Goal: Information Seeking & Learning: Learn about a topic

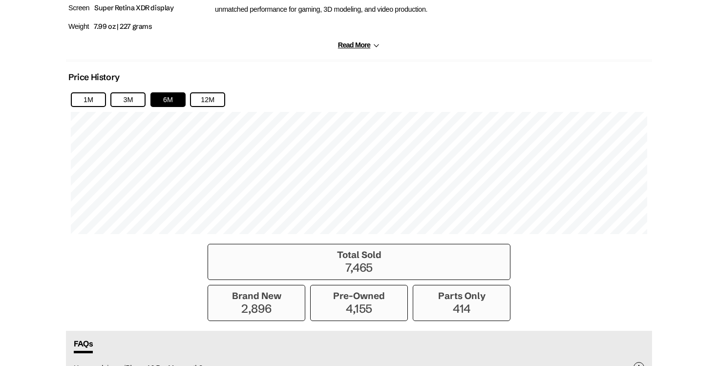
scroll to position [622, 0]
click at [213, 100] on button "12M" at bounding box center [207, 99] width 35 height 15
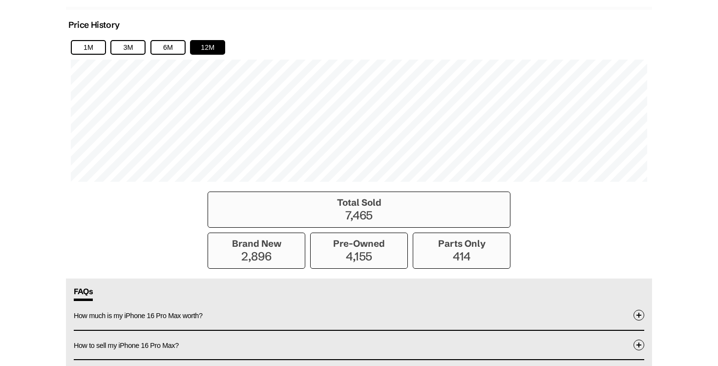
scroll to position [676, 0]
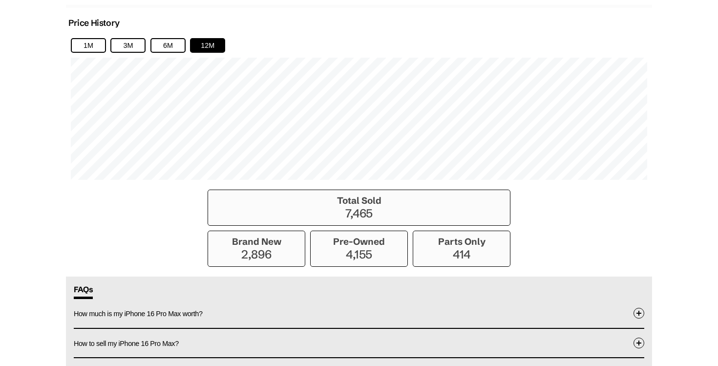
click at [306, 206] on h3 "Total Sold" at bounding box center [359, 200] width 292 height 11
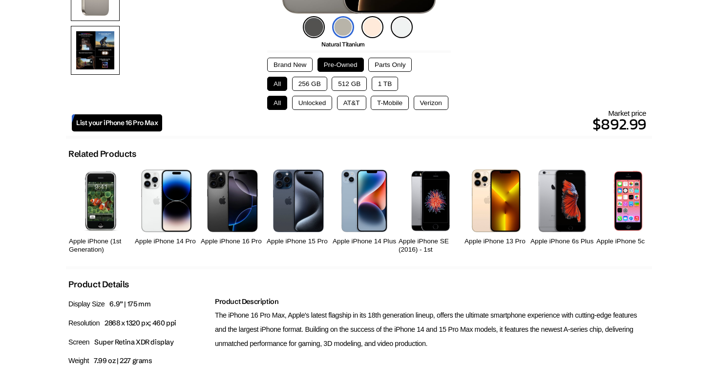
scroll to position [170, 0]
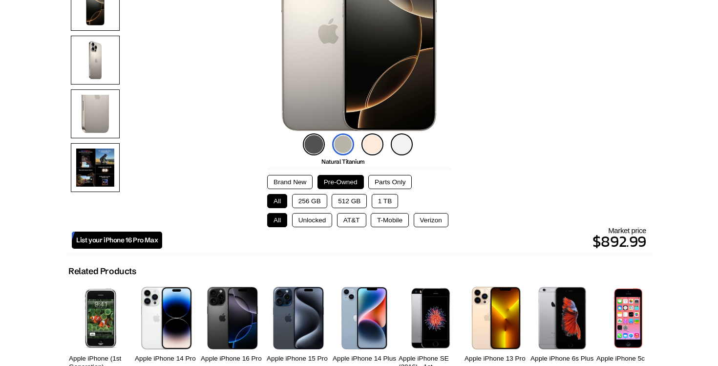
click at [318, 204] on button "256 GB" at bounding box center [309, 201] width 35 height 14
click at [274, 203] on button "All" at bounding box center [277, 201] width 20 height 14
click at [384, 201] on button "1 TB" at bounding box center [385, 201] width 26 height 14
click at [275, 200] on button "All" at bounding box center [277, 201] width 20 height 14
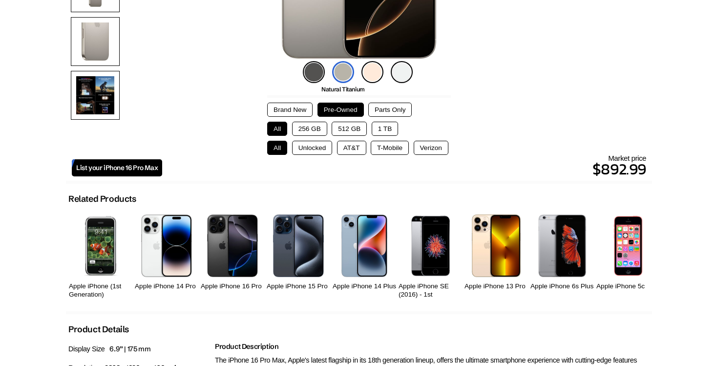
scroll to position [235, 0]
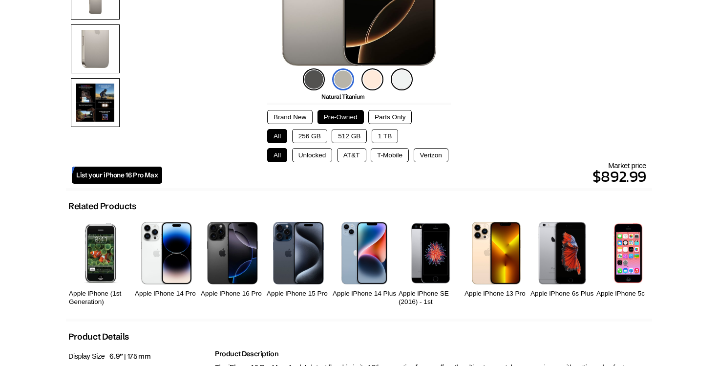
click at [314, 135] on button "256 GB" at bounding box center [309, 136] width 35 height 14
click at [341, 137] on button "512 GB" at bounding box center [349, 136] width 35 height 14
click at [276, 135] on button "All" at bounding box center [277, 136] width 20 height 14
click at [390, 140] on button "1 TB" at bounding box center [385, 136] width 26 height 14
click at [356, 136] on button "512 GB" at bounding box center [349, 136] width 35 height 14
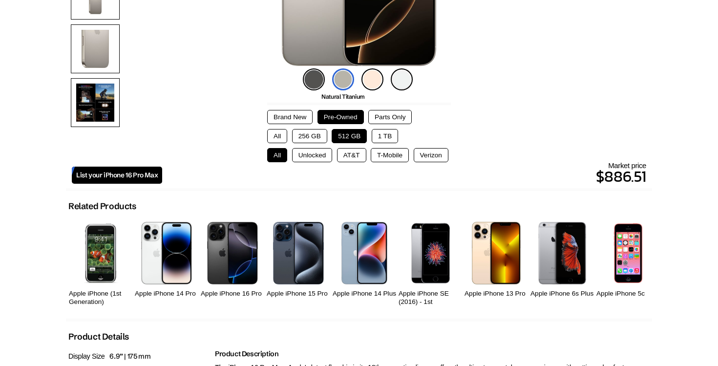
click at [311, 139] on button "256 GB" at bounding box center [309, 136] width 35 height 14
click at [351, 139] on button "512 GB" at bounding box center [349, 136] width 35 height 14
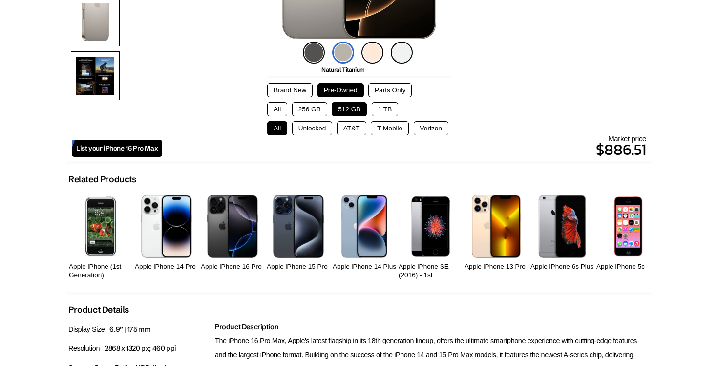
scroll to position [261, 0]
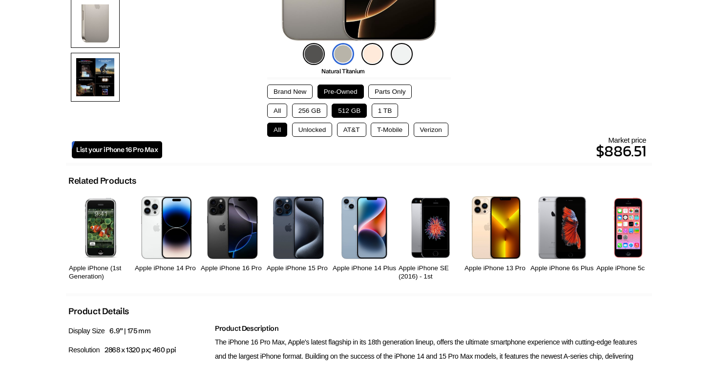
click at [379, 90] on button "Parts Only" at bounding box center [389, 91] width 43 height 14
click at [359, 91] on button "Pre-Owned" at bounding box center [340, 91] width 46 height 14
click at [302, 95] on button "Brand New" at bounding box center [289, 91] width 45 height 14
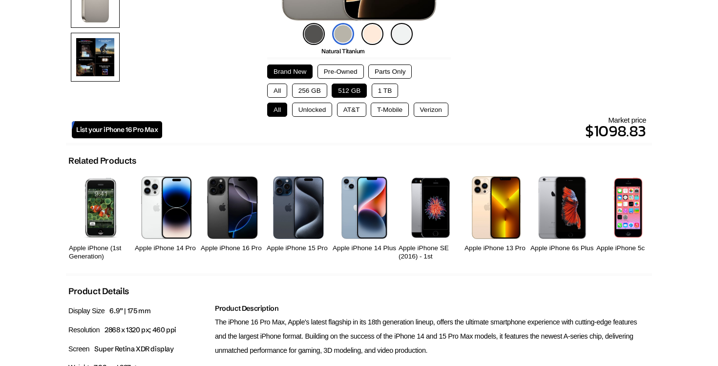
scroll to position [276, 0]
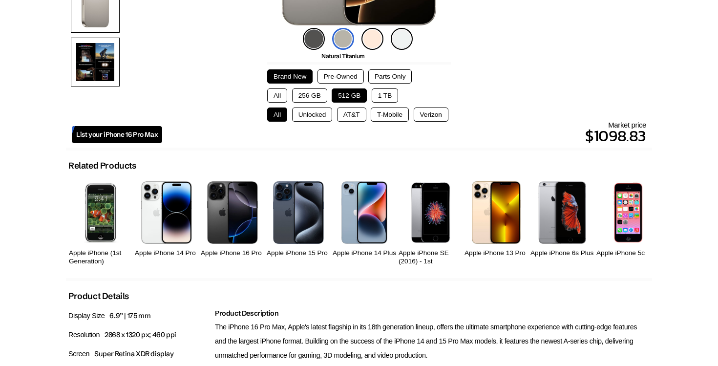
click at [314, 92] on button "256 GB" at bounding box center [309, 95] width 35 height 14
click at [280, 96] on button "All" at bounding box center [277, 95] width 20 height 14
click at [342, 101] on button "512 GB" at bounding box center [349, 95] width 35 height 14
click at [384, 96] on button "1 TB" at bounding box center [385, 95] width 26 height 14
click at [359, 94] on button "512 GB" at bounding box center [349, 95] width 35 height 14
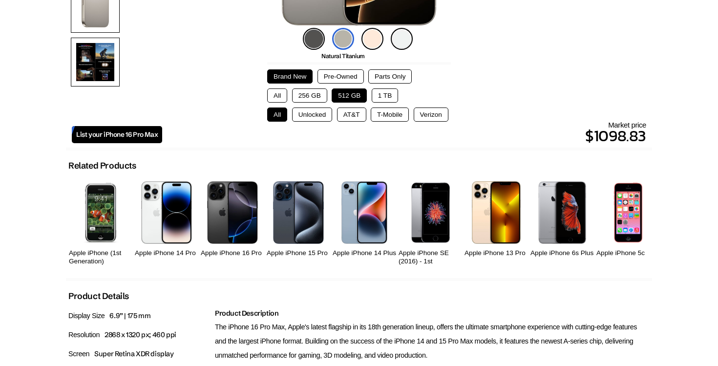
click at [318, 92] on button "256 GB" at bounding box center [309, 95] width 35 height 14
click at [348, 101] on button "512 GB" at bounding box center [349, 95] width 35 height 14
click at [316, 98] on button "256 GB" at bounding box center [309, 95] width 35 height 14
click at [391, 96] on button "1 TB" at bounding box center [385, 95] width 26 height 14
click at [362, 96] on button "512 GB" at bounding box center [349, 95] width 35 height 14
